Goal: Register for event/course

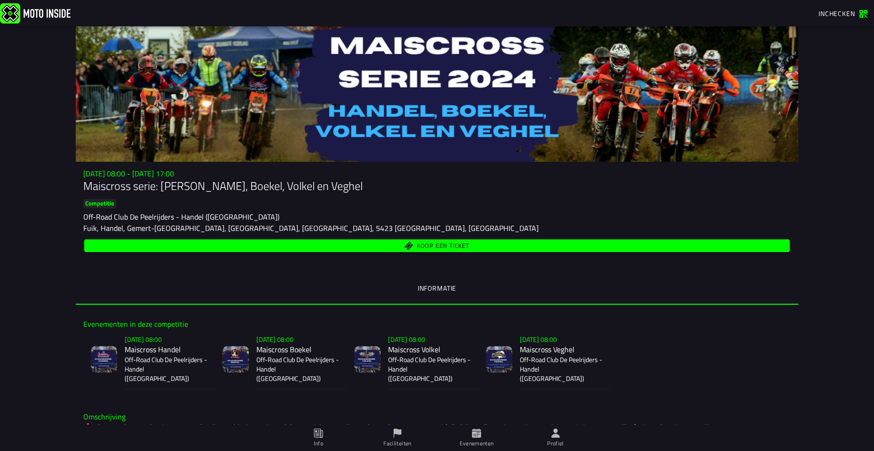
click at [324, 236] on div "Su 3 Nov - 08:00 - Sa 23 Nov - 17:00 Maiscross serie: Handel, Boekel, Volkel en…" at bounding box center [437, 211] width 722 height 85
click at [333, 251] on button "Koop een ticket" at bounding box center [436, 245] width 705 height 13
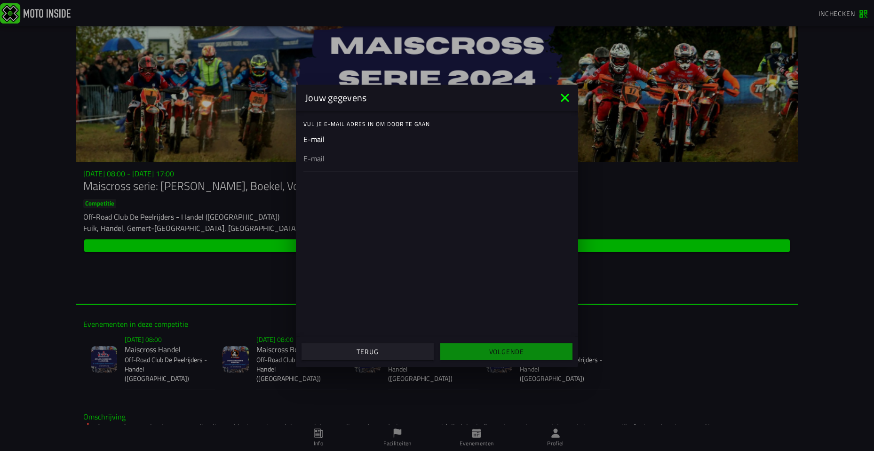
click at [380, 351] on span "Terug" at bounding box center [367, 351] width 118 height 7
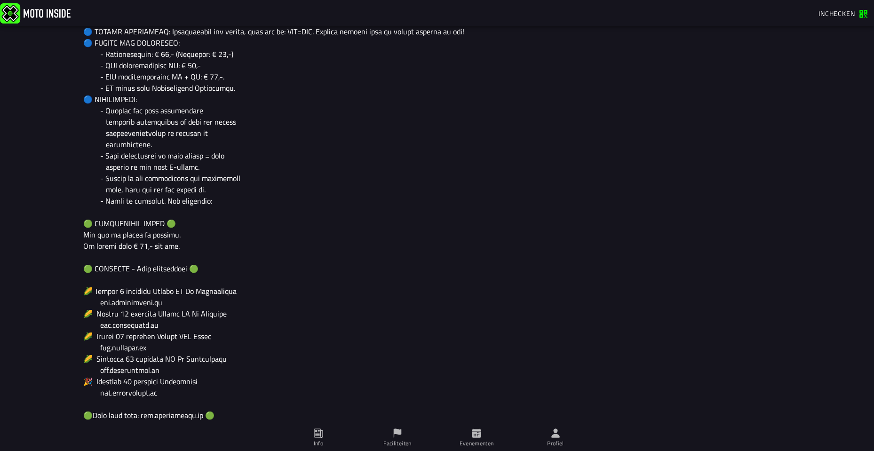
scroll to position [611, 0]
drag, startPoint x: 91, startPoint y: 291, endPoint x: 151, endPoint y: 303, distance: 61.3
click at [151, 303] on div at bounding box center [436, 154] width 707 height 688
drag, startPoint x: 163, startPoint y: 293, endPoint x: 132, endPoint y: 289, distance: 31.3
click at [132, 289] on div at bounding box center [436, 154] width 707 height 688
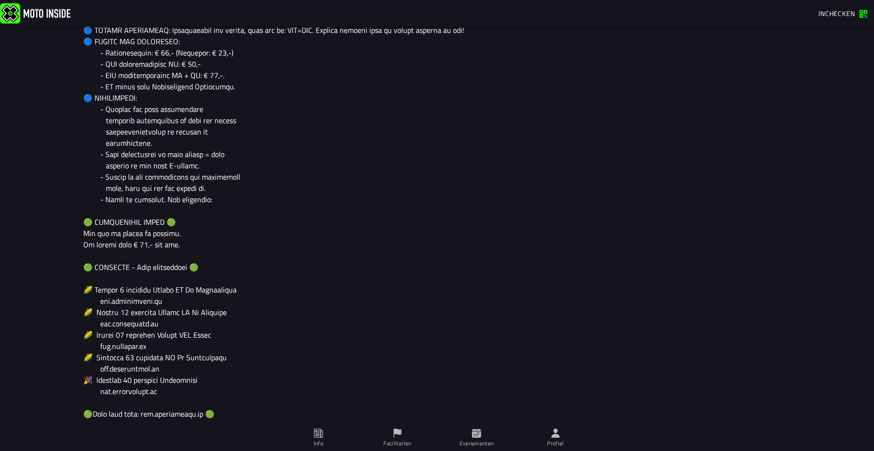
click at [144, 289] on div at bounding box center [436, 154] width 707 height 688
drag, startPoint x: 144, startPoint y: 289, endPoint x: 150, endPoint y: 290, distance: 5.7
click at [150, 290] on div at bounding box center [436, 154] width 707 height 688
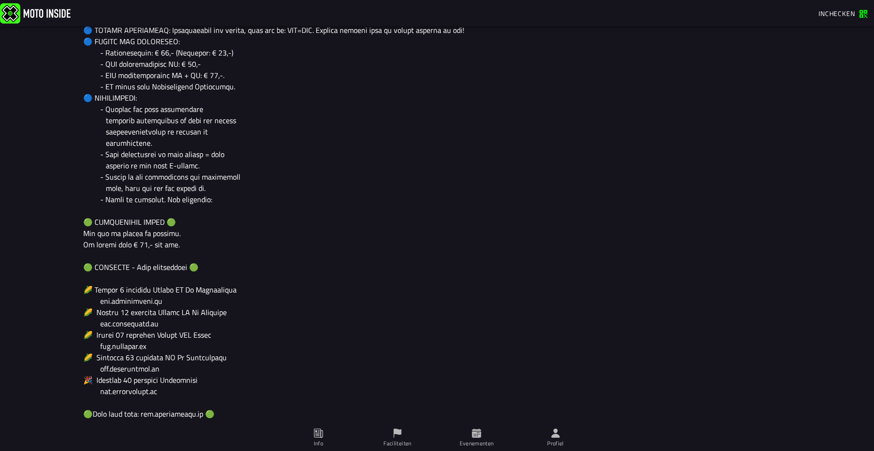
click at [150, 290] on div at bounding box center [436, 154] width 707 height 688
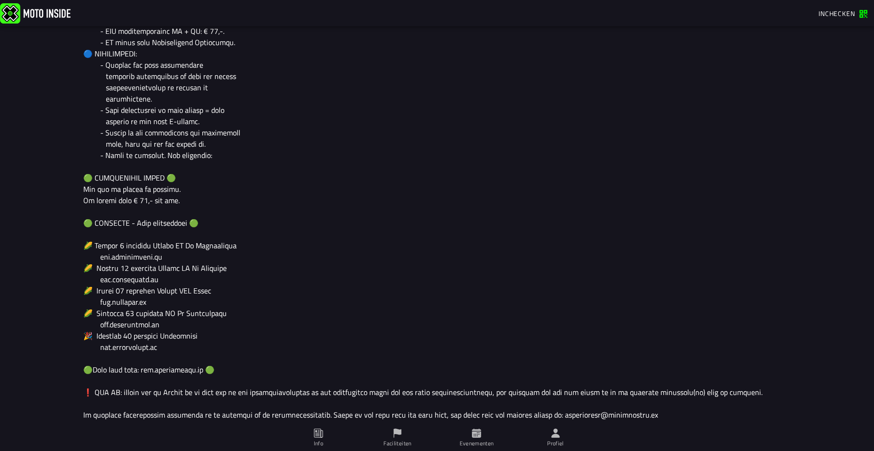
scroll to position [658, 0]
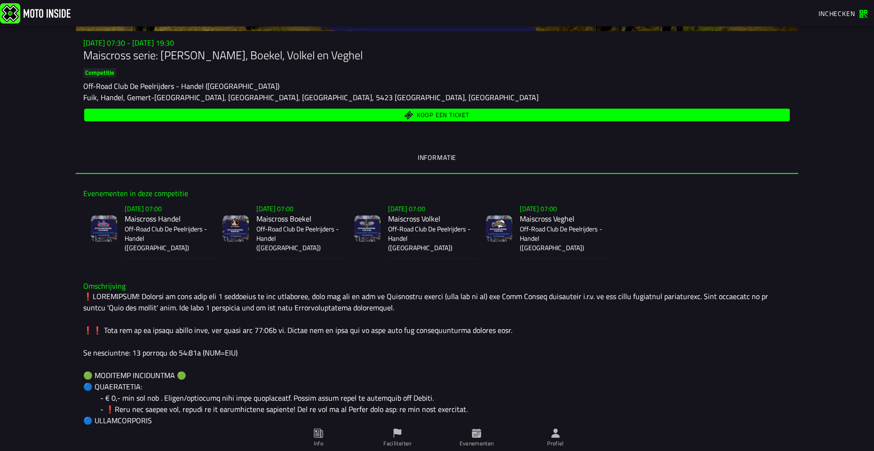
scroll to position [235, 0]
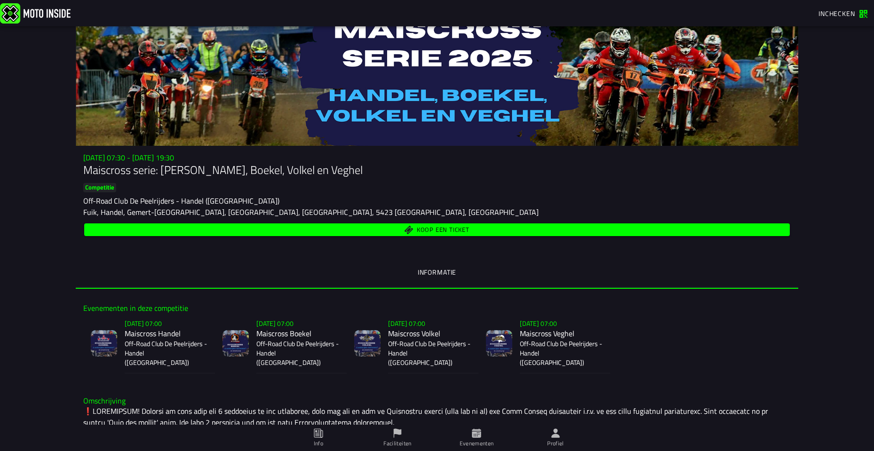
scroll to position [16, 0]
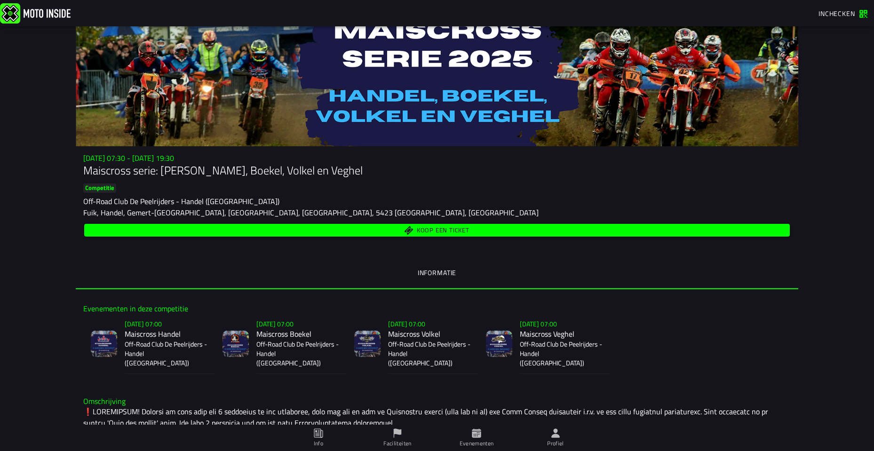
click at [133, 350] on p "Off-Road Club De Peelrijders - Handel ([GEOGRAPHIC_DATA])" at bounding box center [166, 354] width 83 height 28
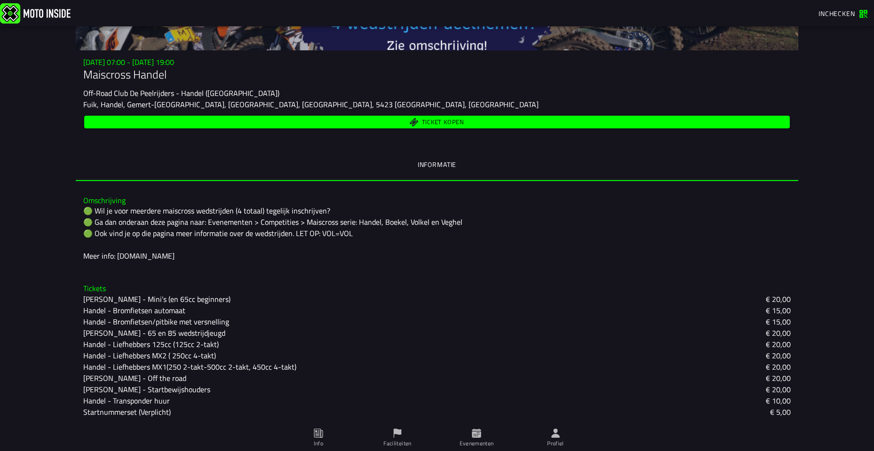
scroll to position [166, 0]
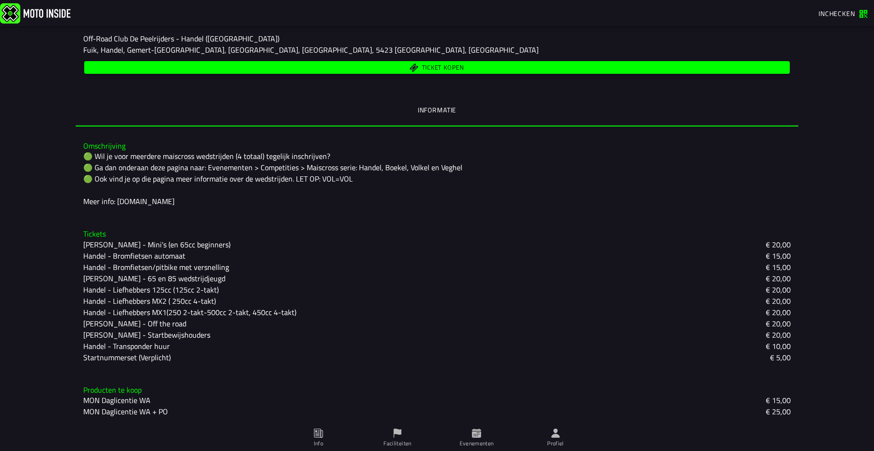
click at [350, 69] on span "Ticket kopen" at bounding box center [437, 67] width 694 height 9
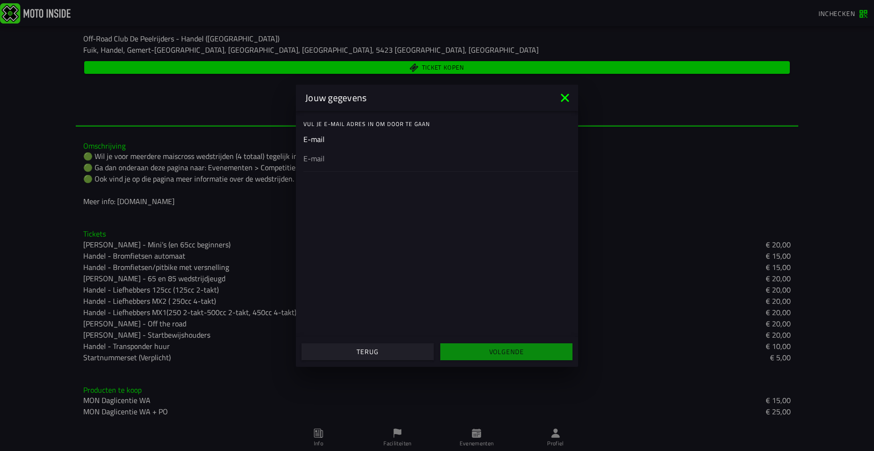
drag, startPoint x: 406, startPoint y: 361, endPoint x: 395, endPoint y: 352, distance: 14.4
click at [406, 360] on ion-col "Terug" at bounding box center [367, 351] width 139 height 25
click at [394, 351] on span "Terug" at bounding box center [367, 351] width 118 height 7
